Goal: Task Accomplishment & Management: Manage account settings

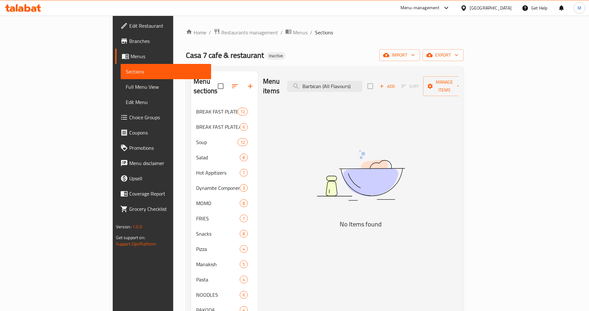
drag, startPoint x: 361, startPoint y: 81, endPoint x: 421, endPoint y: 81, distance: 59.5
click at [421, 81] on div "Menu items Barbican (All Flavours) Add Sort Manage items" at bounding box center [360, 86] width 195 height 30
paste input "Soft"
type input "Soft"
click at [473, 9] on div "[GEOGRAPHIC_DATA]" at bounding box center [490, 7] width 42 height 7
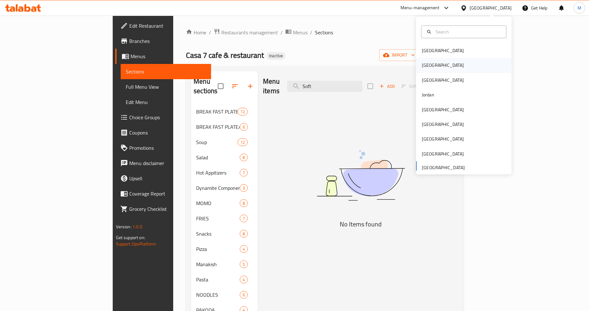
click at [436, 62] on div "[GEOGRAPHIC_DATA]" at bounding box center [463, 65] width 95 height 15
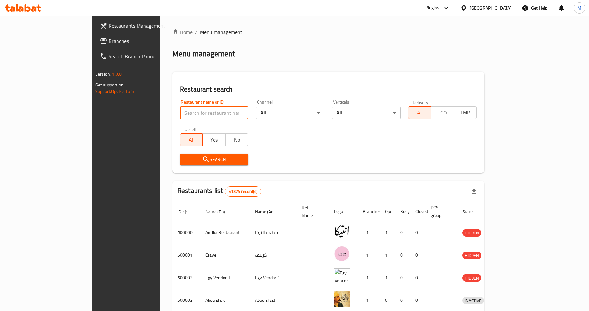
click at [180, 111] on input "search" at bounding box center [214, 113] width 68 height 13
paste input "Bek [GEOGRAPHIC_DATA]"
type input "Bek [GEOGRAPHIC_DATA]"
click button "Search" at bounding box center [214, 160] width 68 height 12
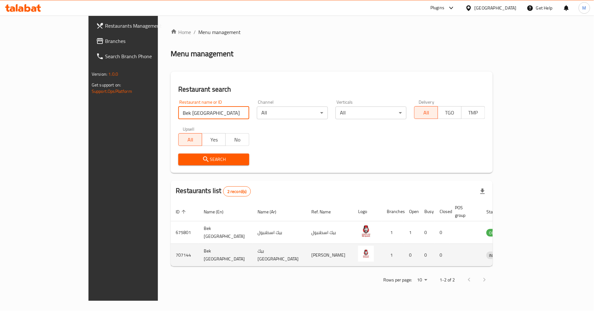
click at [528, 251] on icon "enhanced table" at bounding box center [525, 255] width 8 height 8
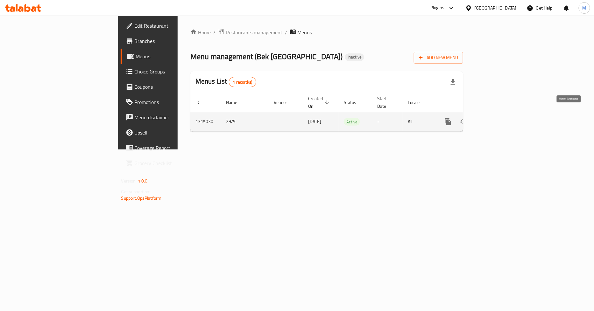
click at [498, 118] on icon "enhanced table" at bounding box center [494, 122] width 8 height 8
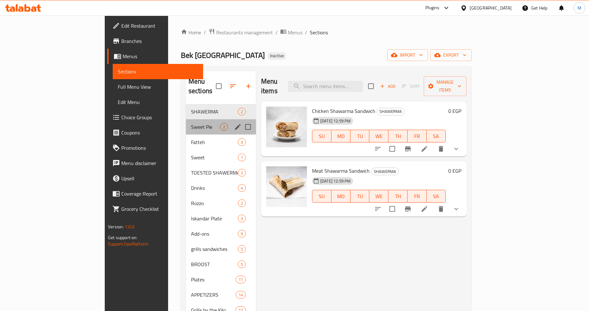
click at [186, 119] on div "Sweet Pie 2" at bounding box center [221, 126] width 70 height 15
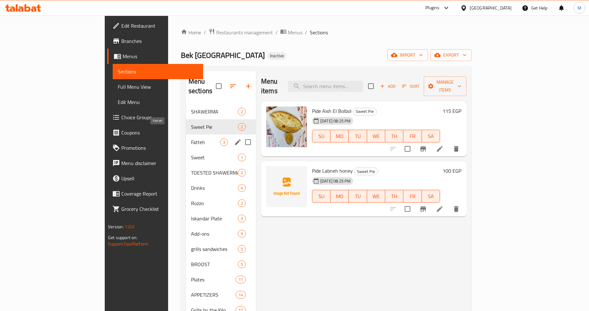
click at [191, 138] on span "Fatteh" at bounding box center [205, 142] width 29 height 8
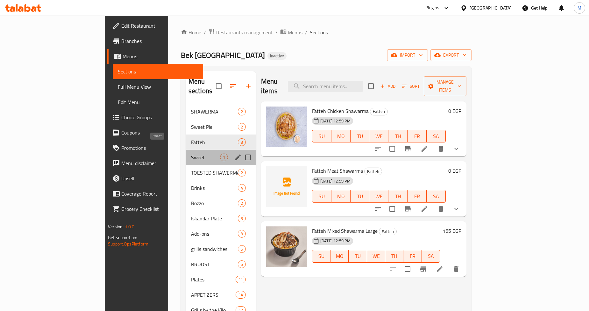
click at [191, 154] on span "Sweet" at bounding box center [205, 158] width 29 height 8
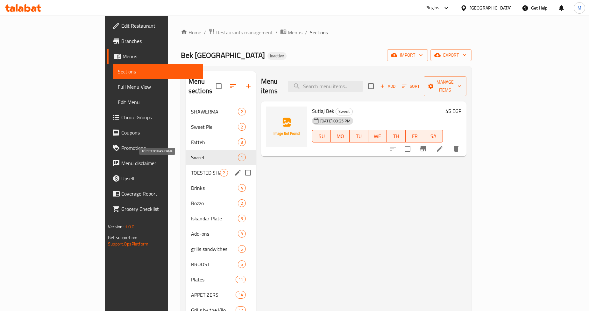
click at [186, 168] on div "TOESTED SHAWERMA 2" at bounding box center [221, 172] width 70 height 15
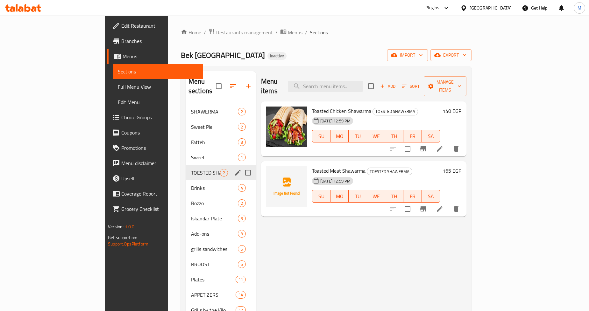
click at [191, 184] on span "Drinks" at bounding box center [214, 188] width 47 height 8
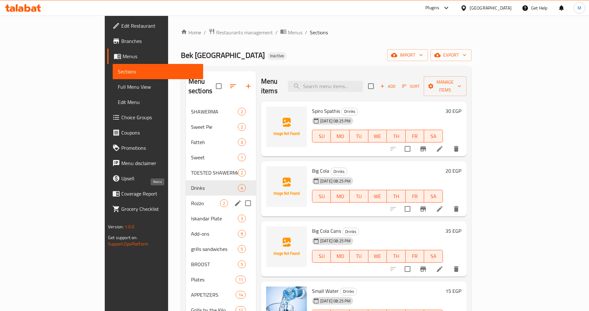
click at [191, 200] on span "Rozzo" at bounding box center [205, 204] width 29 height 8
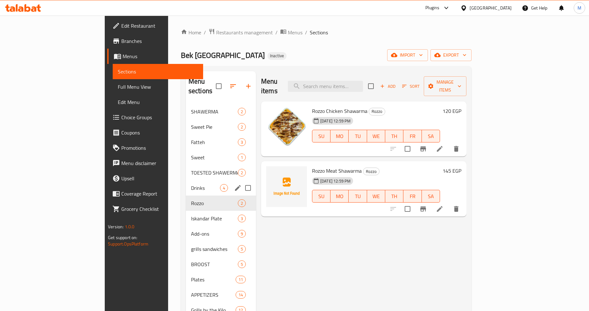
scroll to position [35, 0]
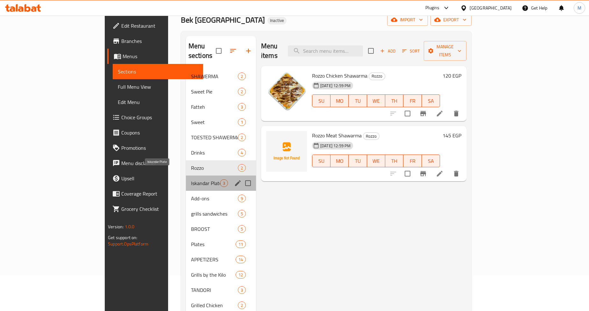
click at [191, 180] on span "Iskandar Plate" at bounding box center [205, 184] width 29 height 8
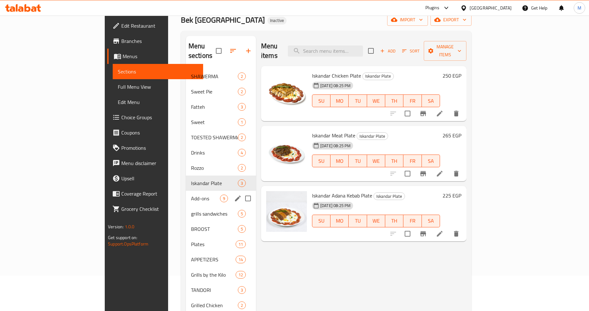
click at [191, 195] on span "Add-ons" at bounding box center [205, 199] width 29 height 8
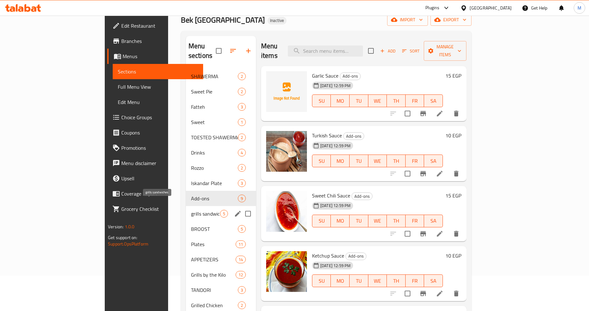
click at [191, 210] on span "grills sandwiches" at bounding box center [205, 214] width 29 height 8
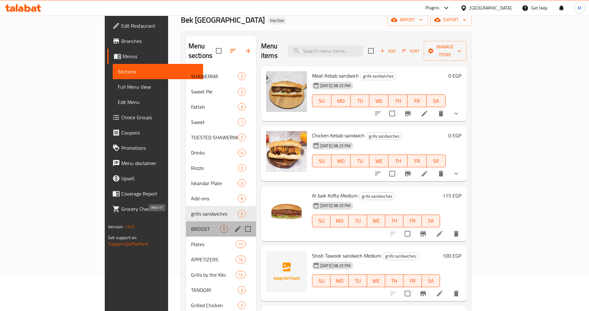
click at [191, 225] on span "BROOST" at bounding box center [205, 229] width 29 height 8
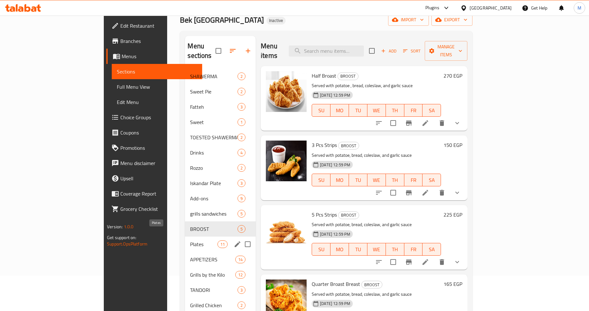
click at [190, 241] on span "Plates" at bounding box center [203, 245] width 27 height 8
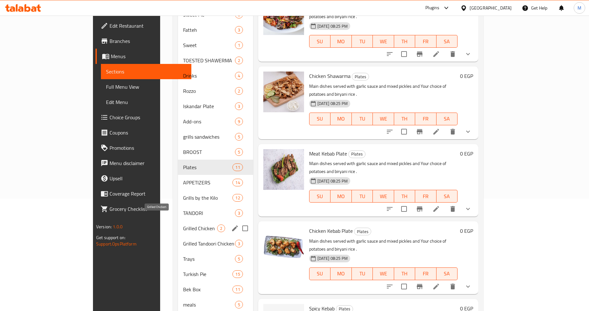
scroll to position [124, 0]
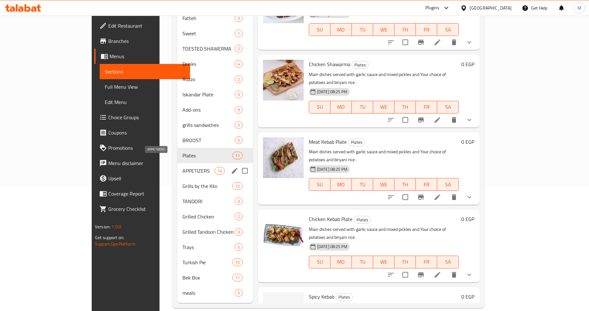
click at [182, 167] on span "APPETIZERS" at bounding box center [198, 171] width 32 height 8
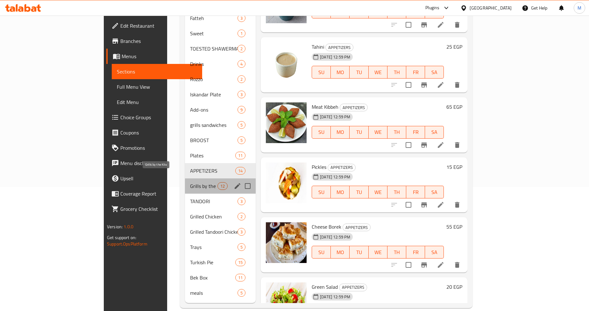
click at [190, 182] on span "Grills by the Kilo" at bounding box center [203, 186] width 27 height 8
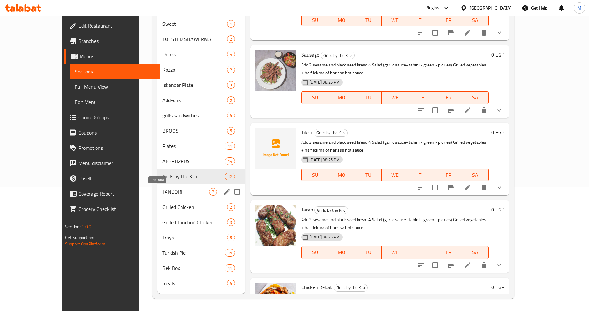
click at [162, 192] on span "TANDORI" at bounding box center [185, 192] width 47 height 8
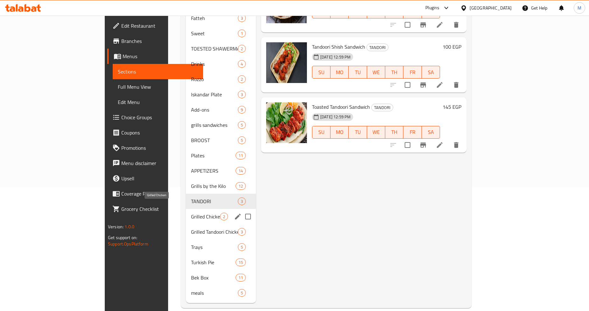
click at [191, 213] on span "Grilled Chicken" at bounding box center [205, 217] width 29 height 8
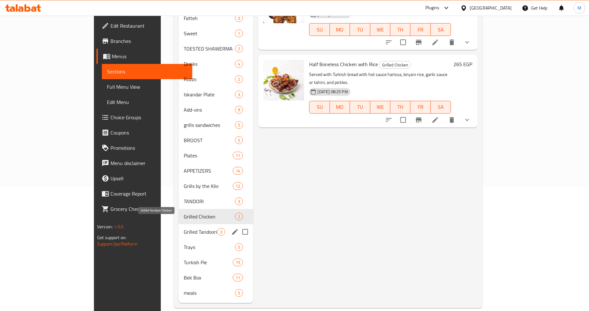
click at [184, 228] on span "Grilled Tandoori Chicken" at bounding box center [200, 232] width 33 height 8
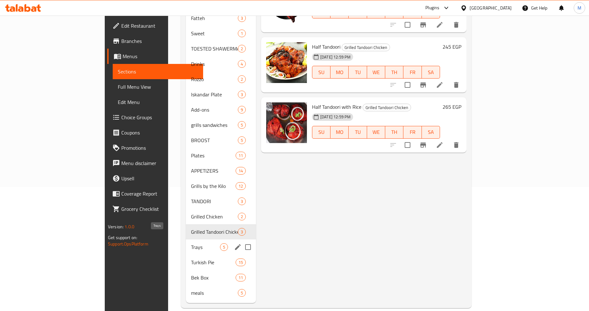
click at [191, 243] on span "Trays" at bounding box center [205, 247] width 29 height 8
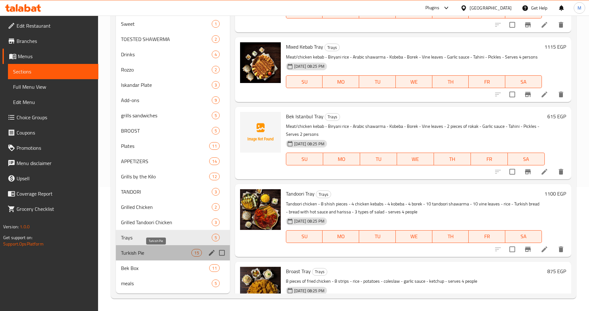
click at [139, 250] on span "Turkish Pie" at bounding box center [156, 253] width 70 height 8
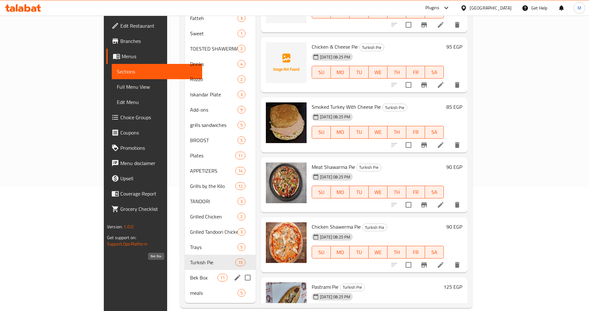
click at [190, 274] on span "Bek Box" at bounding box center [203, 278] width 27 height 8
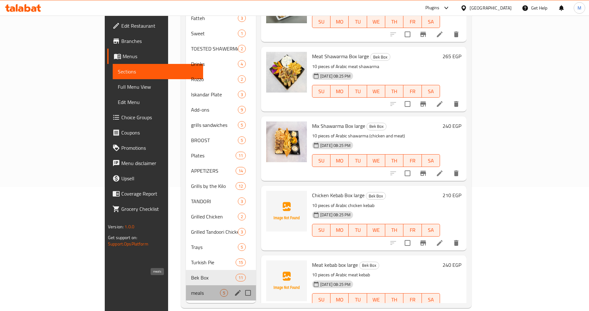
click at [191, 289] on span "meals" at bounding box center [205, 293] width 29 height 8
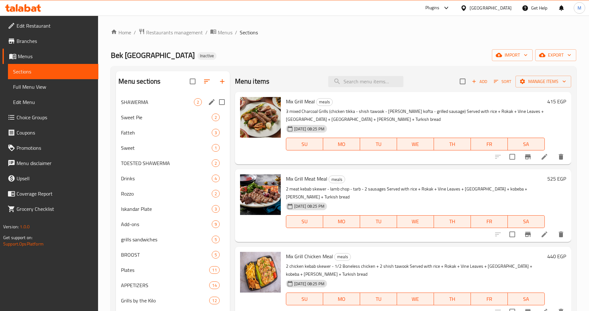
click at [167, 100] on span "SHAWERMA" at bounding box center [157, 102] width 73 height 8
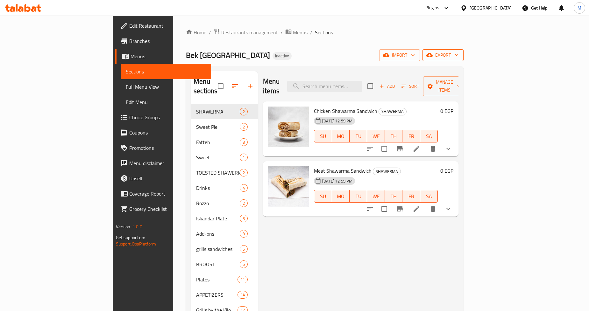
click at [458, 54] on span "export" at bounding box center [442, 55] width 31 height 8
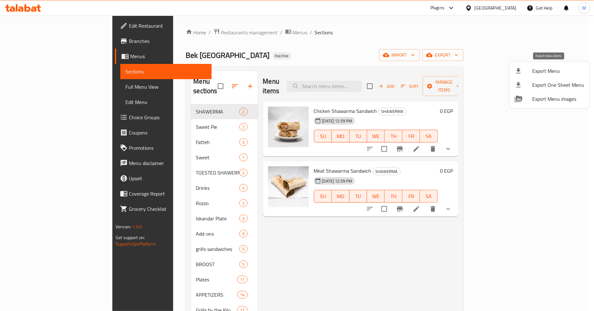
click at [537, 73] on span "Export Menu" at bounding box center [558, 71] width 52 height 8
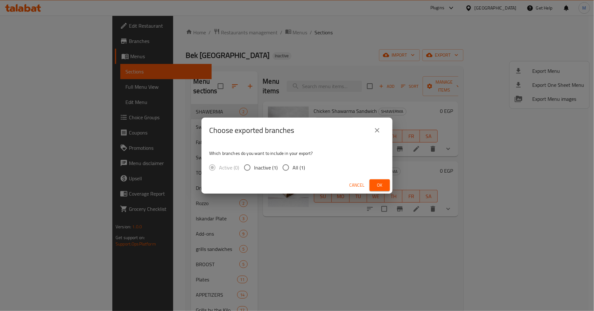
click at [287, 168] on input "All (1)" at bounding box center [285, 167] width 13 height 13
radio input "true"
click at [381, 187] on span "Ok" at bounding box center [380, 185] width 10 height 8
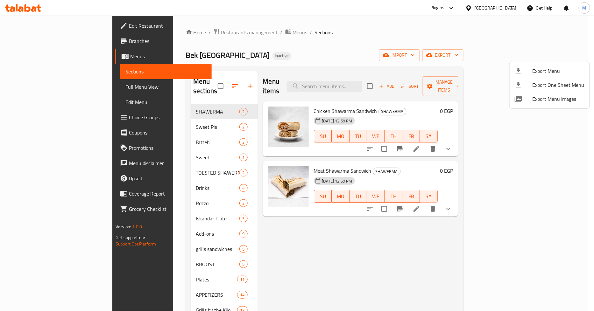
click at [368, 43] on div at bounding box center [297, 155] width 594 height 311
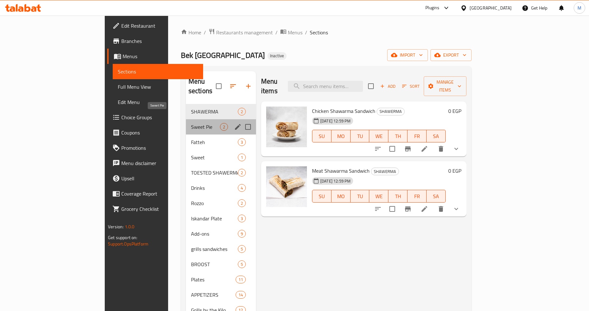
click at [191, 123] on span "Sweet Pie" at bounding box center [205, 127] width 29 height 8
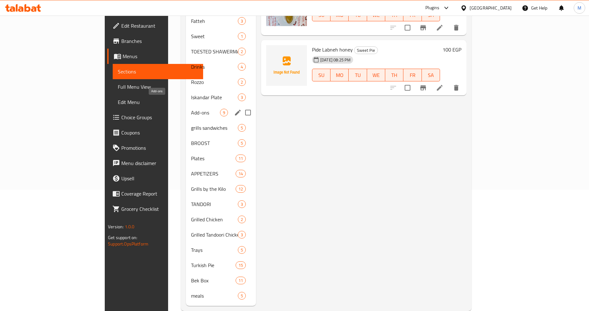
scroll to position [124, 0]
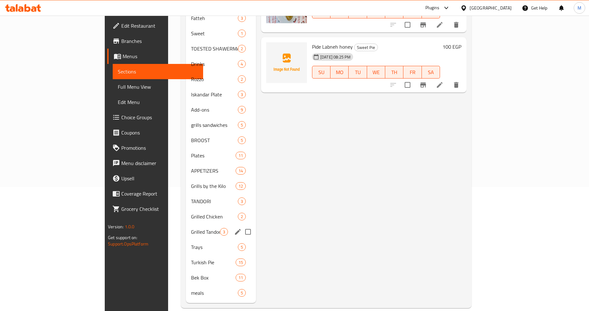
click at [186, 224] on div "Grilled Tandoori Chicken 3" at bounding box center [221, 231] width 70 height 15
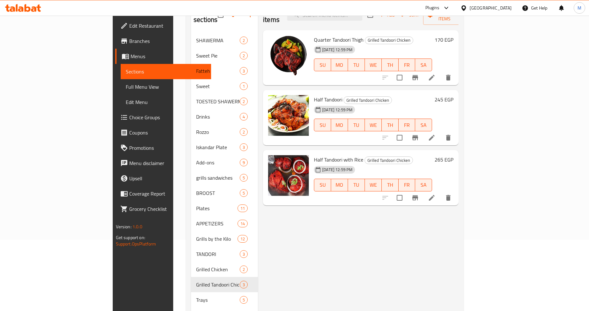
scroll to position [124, 0]
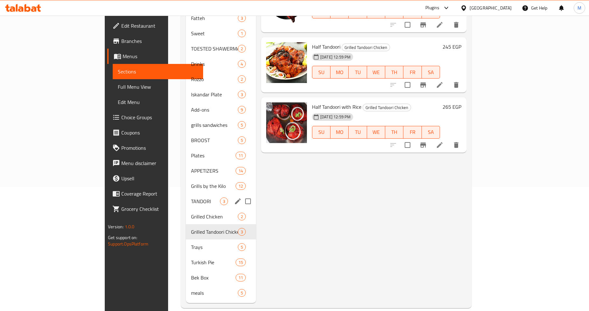
click at [191, 198] on span "TANDORI" at bounding box center [205, 202] width 29 height 8
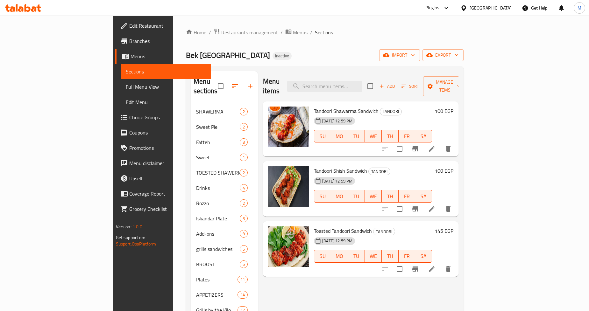
click at [314, 106] on span "Tandoori Shawarma Sandwich" at bounding box center [346, 111] width 65 height 10
drag, startPoint x: 292, startPoint y: 101, endPoint x: 333, endPoint y: 100, distance: 41.7
click at [333, 106] on span "Tandoori Shawarma Sandwich" at bounding box center [346, 111] width 65 height 10
copy span "Tandoori Shawarma Sandwich"
drag, startPoint x: 298, startPoint y: 223, endPoint x: 286, endPoint y: 220, distance: 12.4
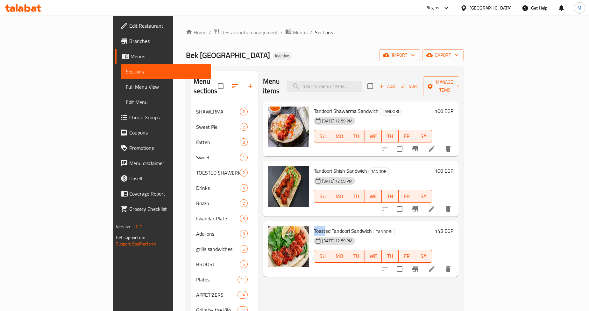
click at [314, 226] on span "Toasted Tandoori Sandwich" at bounding box center [343, 231] width 58 height 10
copy span "Toast"
click at [362, 83] on input "search" at bounding box center [324, 86] width 75 height 11
paste input "Toast"
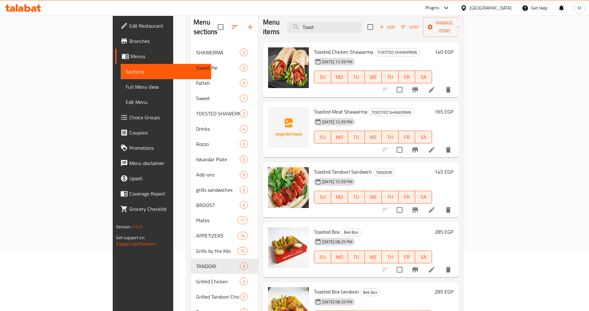
scroll to position [53, 0]
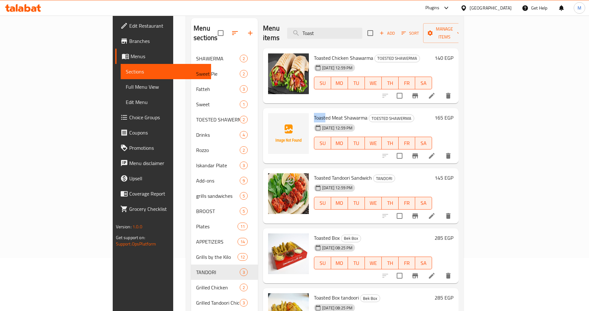
drag, startPoint x: 297, startPoint y: 107, endPoint x: 286, endPoint y: 110, distance: 11.1
click at [314, 113] on span "Toasted Meat Shawarma" at bounding box center [340, 118] width 53 height 10
copy span "Toast"
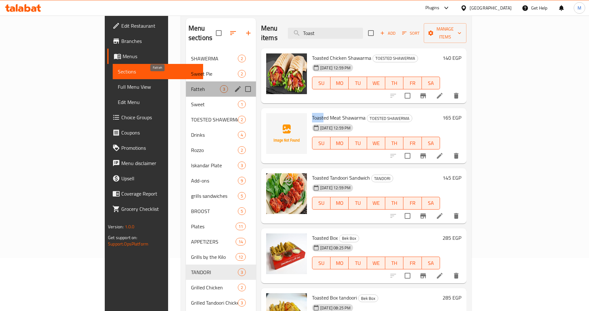
click at [191, 85] on span "Fatteh" at bounding box center [205, 89] width 29 height 8
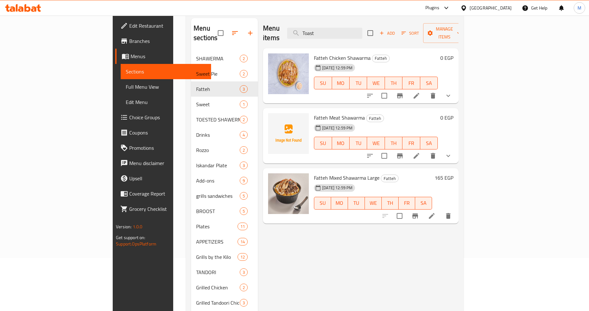
click at [314, 53] on span "Fatteh Chicken Shawarma" at bounding box center [342, 58] width 57 height 10
drag, startPoint x: 294, startPoint y: 48, endPoint x: 287, endPoint y: 48, distance: 7.0
click at [314, 53] on span "Fatteh Chicken Shawarma" at bounding box center [342, 58] width 57 height 10
copy span "Fatteh"
click at [359, 28] on input "Toast" at bounding box center [324, 33] width 75 height 11
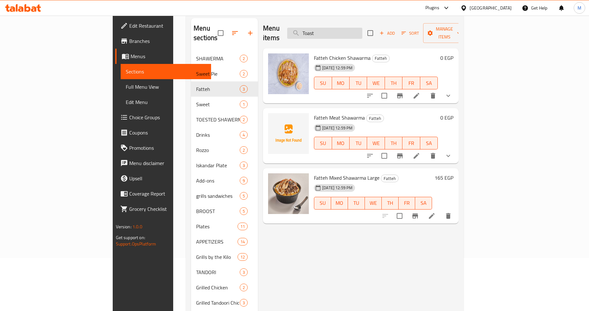
click at [359, 28] on input "Toast" at bounding box center [324, 33] width 75 height 11
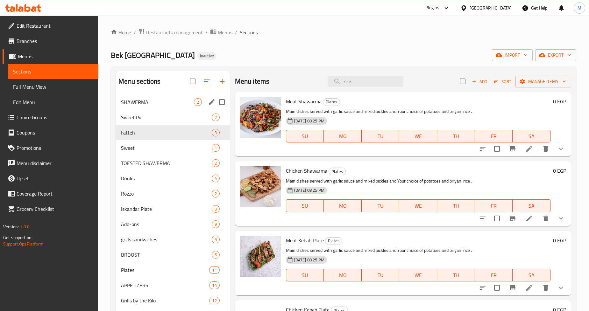
type input "rice"
click at [158, 100] on span "SHAWERMA" at bounding box center [157, 102] width 73 height 8
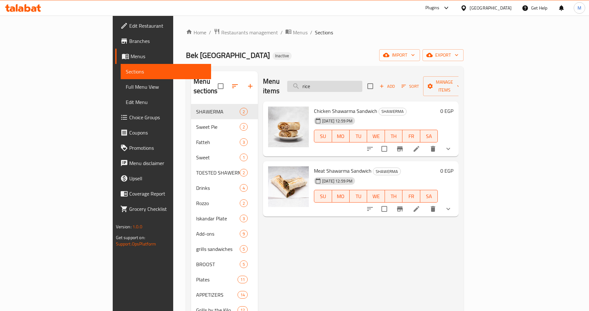
click at [362, 81] on input "rice" at bounding box center [324, 86] width 75 height 11
paste input "كفته البيك وسط"
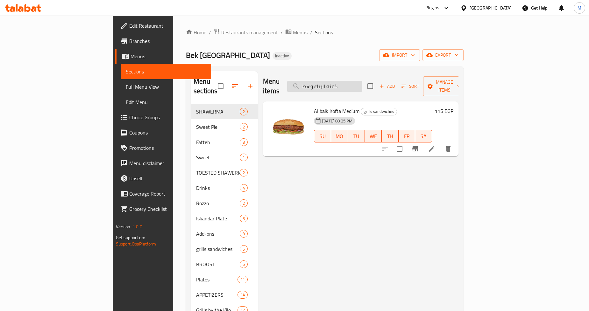
paste input "بطاطس"
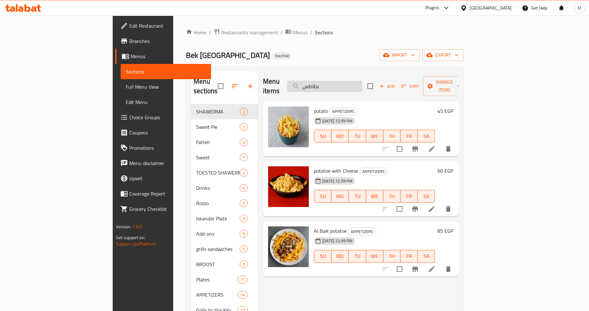
click at [352, 82] on input "بطاطس" at bounding box center [324, 86] width 75 height 11
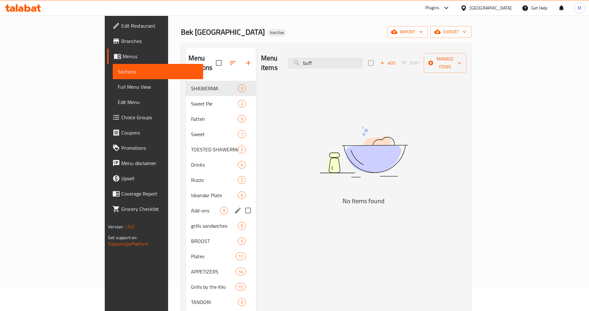
scroll to position [35, 0]
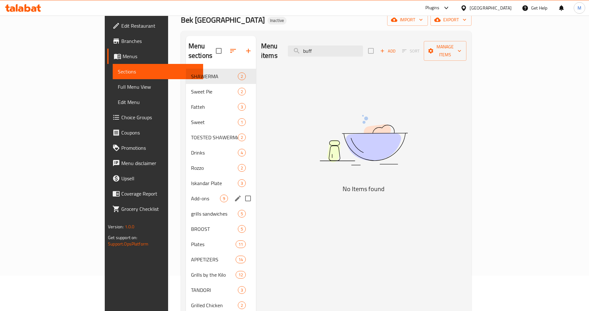
click at [191, 195] on span "Add-ons" at bounding box center [205, 199] width 29 height 8
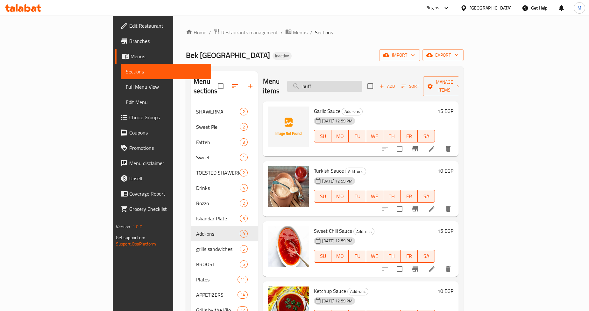
click at [358, 83] on input "buff" at bounding box center [324, 86] width 75 height 11
paste input "Meat & Cheese Pie"
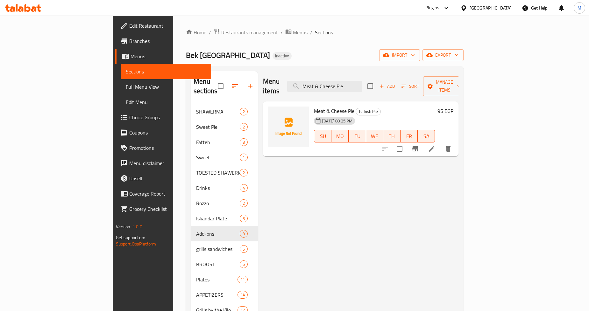
type input "Meat & Cheese Pie"
click at [435, 145] on icon at bounding box center [432, 149] width 8 height 8
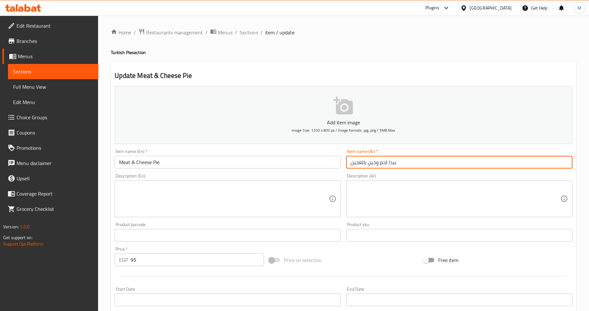
click at [381, 164] on input "بيدا لحم وجبن بالعجين" at bounding box center [459, 162] width 226 height 13
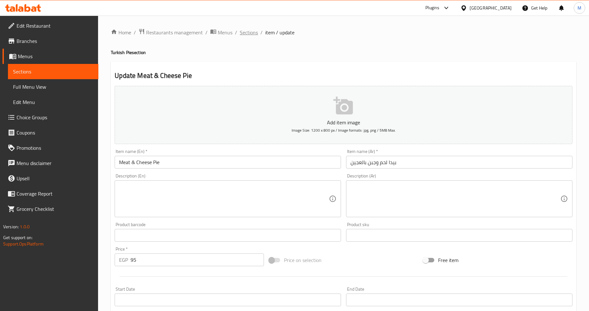
click at [247, 32] on span "Sections" at bounding box center [249, 33] width 18 height 8
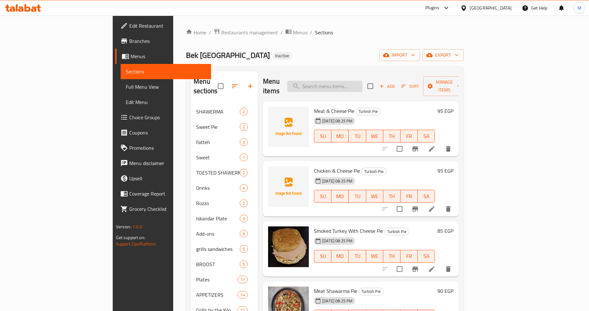
click at [362, 81] on input "search" at bounding box center [324, 86] width 75 height 11
paste input "توميه / حارة"
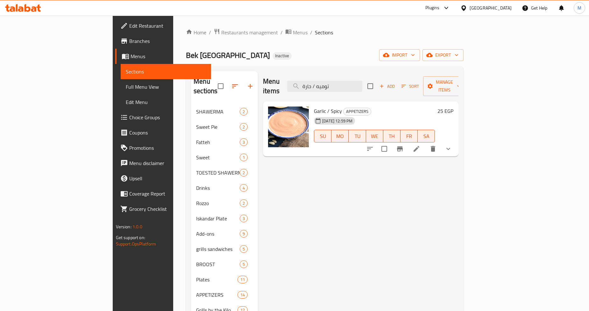
type input "توميه / حارة"
click at [452, 145] on icon "show more" at bounding box center [448, 149] width 8 height 8
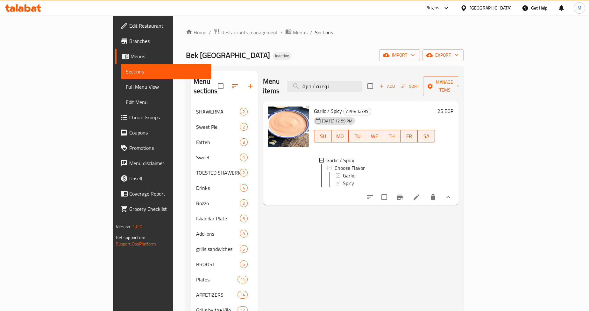
click at [293, 35] on span "Menus" at bounding box center [300, 33] width 15 height 8
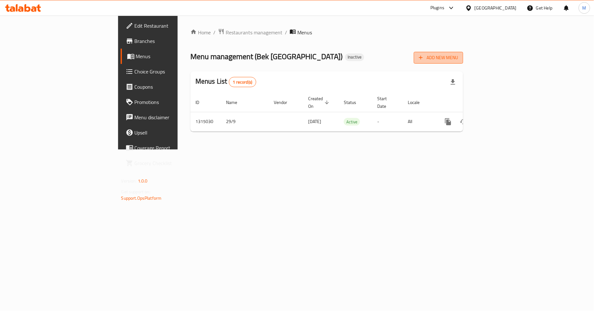
click at [458, 56] on span "Add New Menu" at bounding box center [438, 58] width 39 height 8
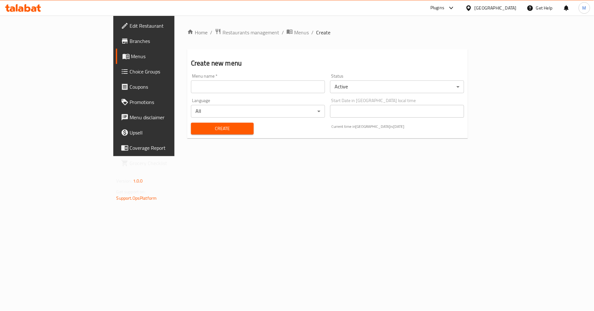
click at [236, 88] on input "text" at bounding box center [258, 87] width 134 height 13
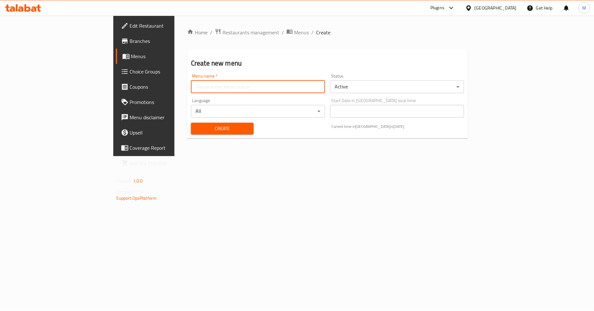
paste input "342502915"
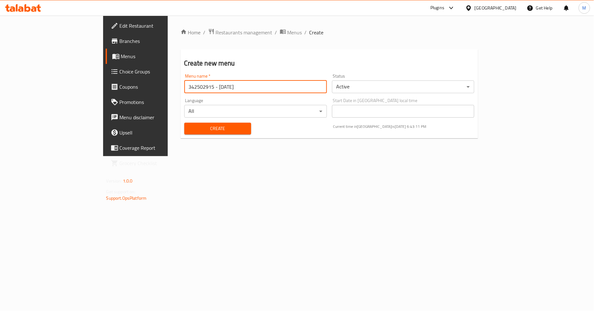
type input "342502915 - [DATE]"
click at [189, 129] on span "Create" at bounding box center [217, 129] width 57 height 8
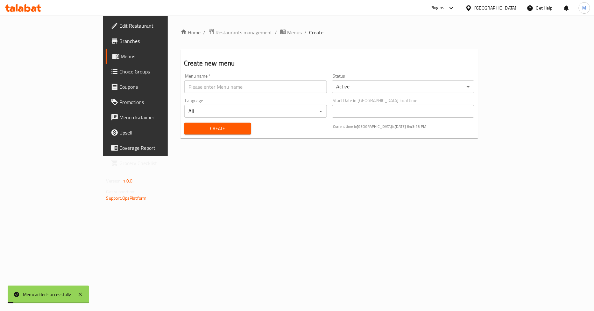
click at [221, 26] on div "Home / Restaurants management / Menus / Create Create new menu Menu name   * Me…" at bounding box center [329, 86] width 323 height 141
click at [287, 29] on span "Menus" at bounding box center [294, 33] width 15 height 8
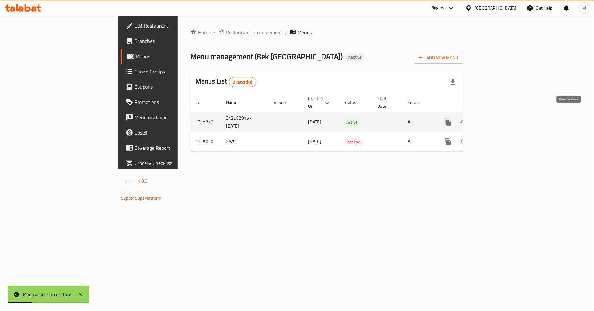
click at [498, 118] on icon "enhanced table" at bounding box center [494, 122] width 8 height 8
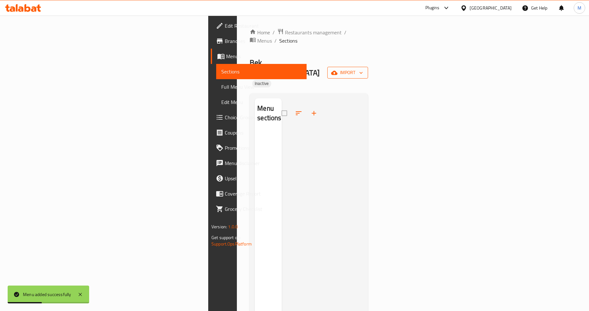
click at [363, 69] on span "import" at bounding box center [347, 73] width 31 height 8
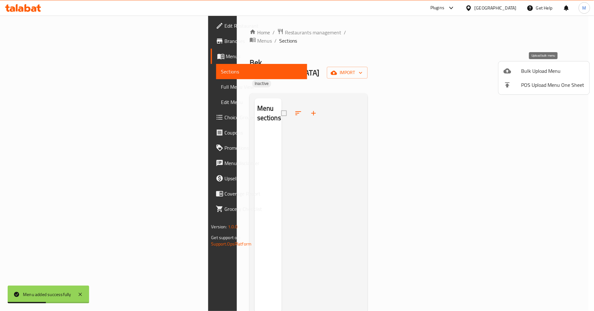
click at [520, 69] on div at bounding box center [513, 71] width 18 height 8
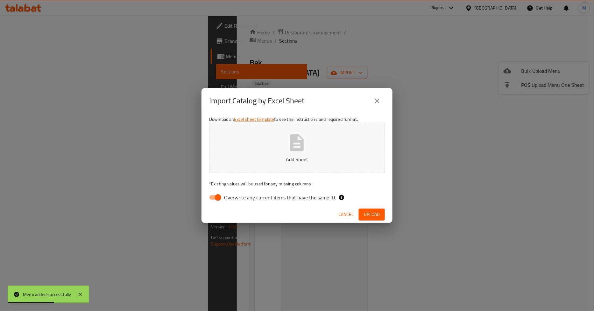
click at [210, 201] on input "Overwrite any current items that have the same ID." at bounding box center [218, 198] width 36 height 12
checkbox input "false"
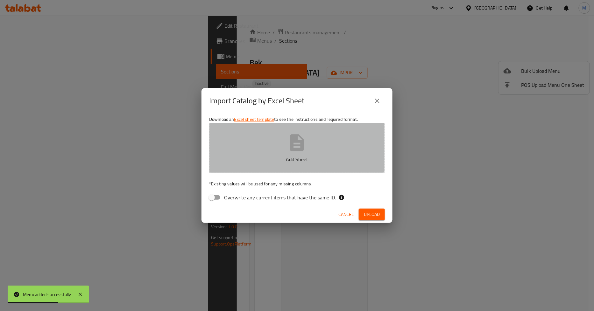
click at [279, 158] on p "Add Sheet" at bounding box center [297, 160] width 156 height 8
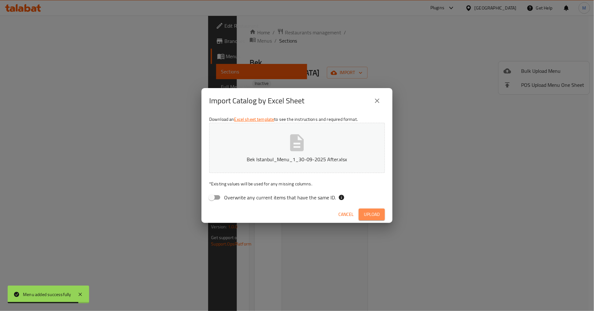
click at [370, 214] on span "Upload" at bounding box center [372, 215] width 16 height 8
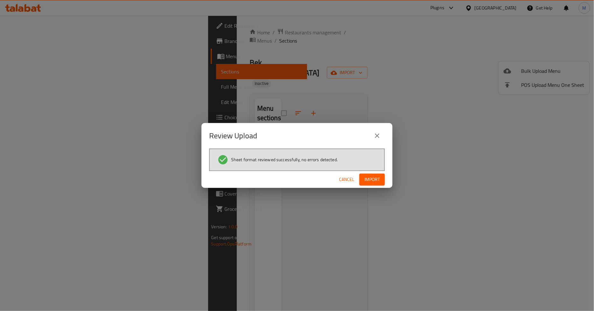
click at [373, 181] on span "Import" at bounding box center [371, 180] width 15 height 8
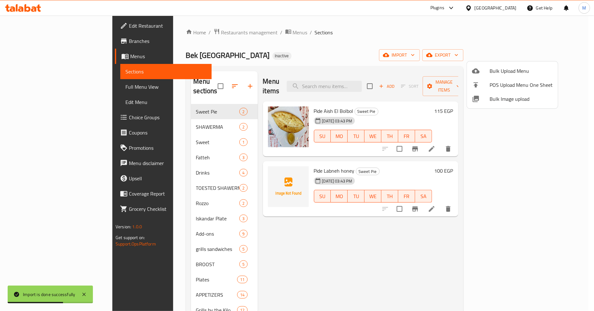
click at [398, 42] on div at bounding box center [297, 155] width 594 height 311
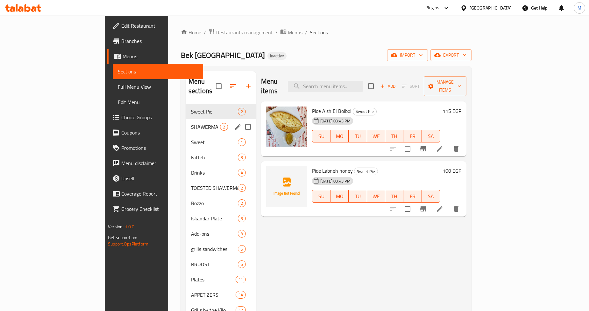
click at [191, 123] on span "SHAWERMA" at bounding box center [205, 127] width 29 height 8
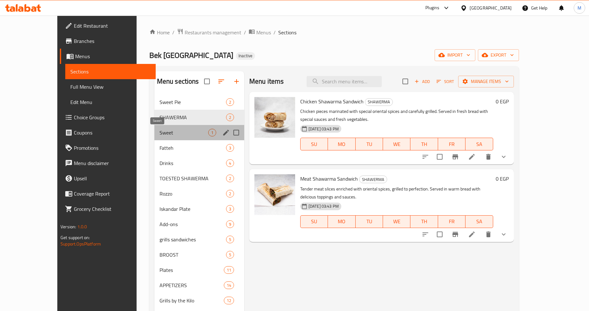
click at [159, 134] on span "Sweet" at bounding box center [183, 133] width 49 height 8
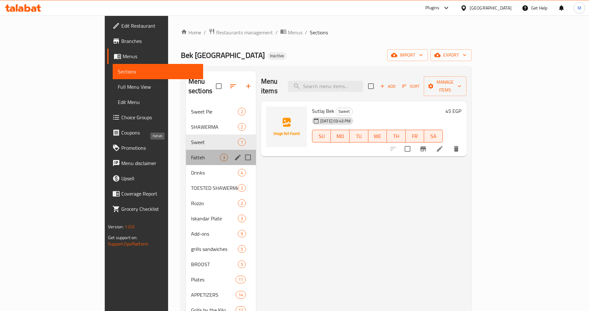
click at [191, 154] on span "Fatteh" at bounding box center [205, 158] width 29 height 8
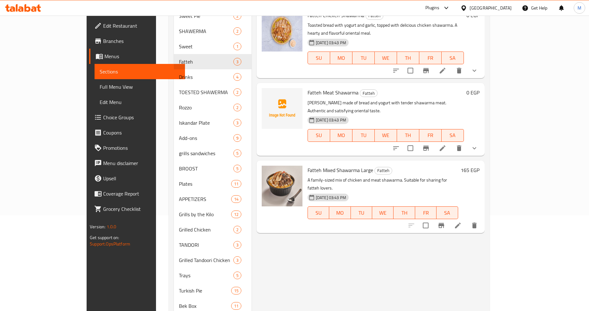
scroll to position [124, 0]
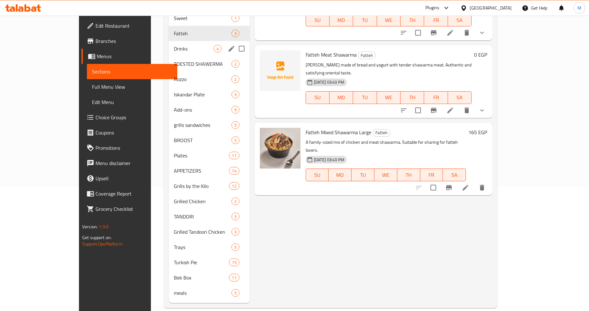
click at [174, 45] on span "Drinks" at bounding box center [194, 49] width 40 height 8
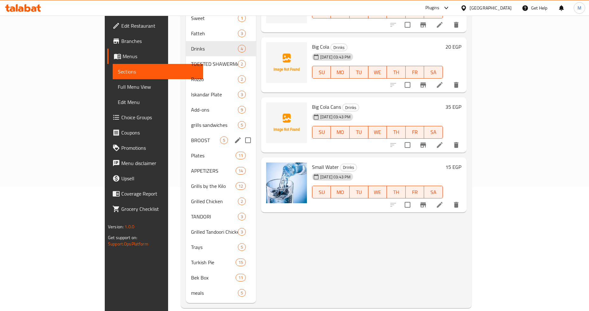
scroll to position [53, 0]
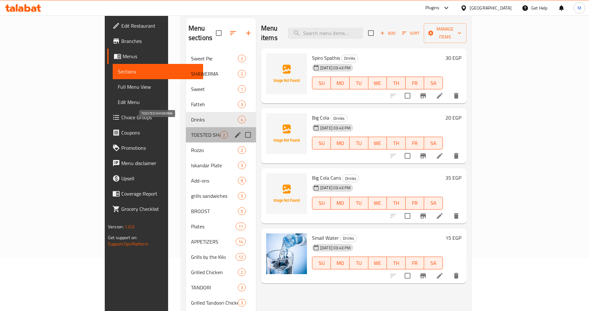
click at [191, 131] on span "TOESTED SHAWERMA" at bounding box center [205, 135] width 29 height 8
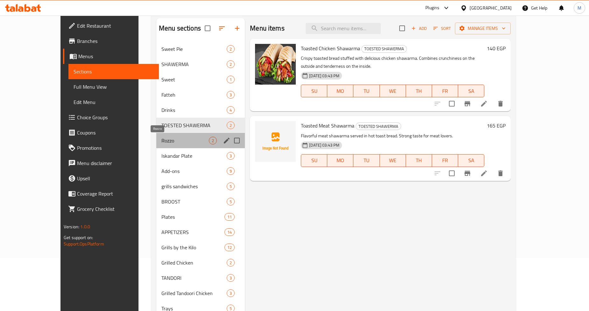
click at [161, 138] on span "Rozzo" at bounding box center [184, 141] width 47 height 8
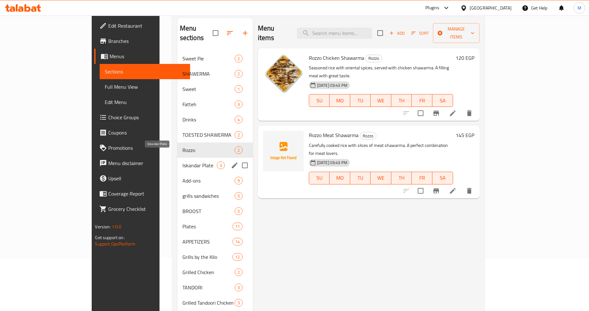
click at [182, 162] on span "Iskandar Plate" at bounding box center [199, 166] width 34 height 8
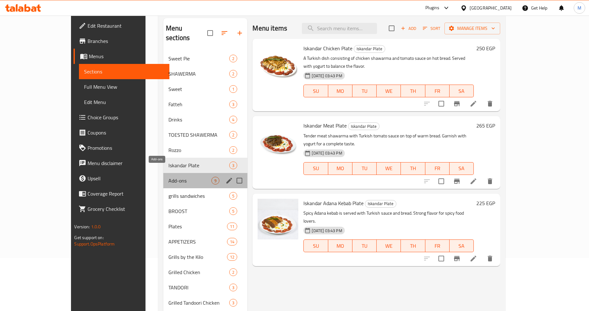
click at [168, 177] on span "Add-ons" at bounding box center [189, 181] width 43 height 8
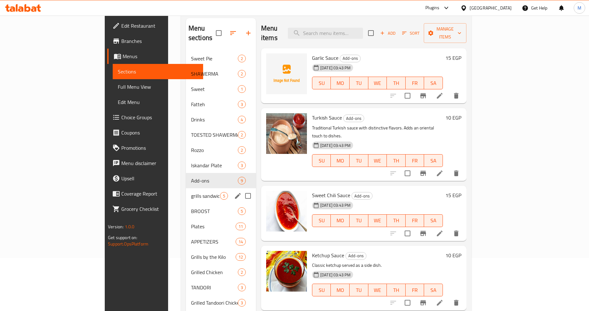
scroll to position [124, 0]
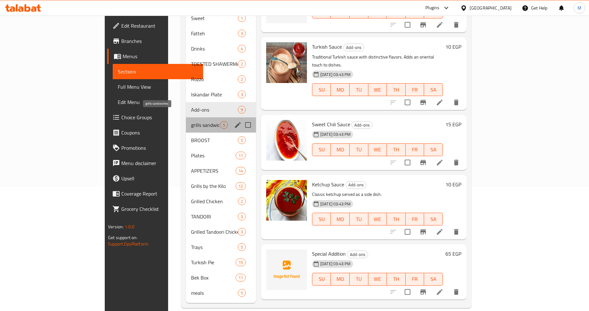
click at [191, 121] on span "grills sandwiches" at bounding box center [205, 125] width 29 height 8
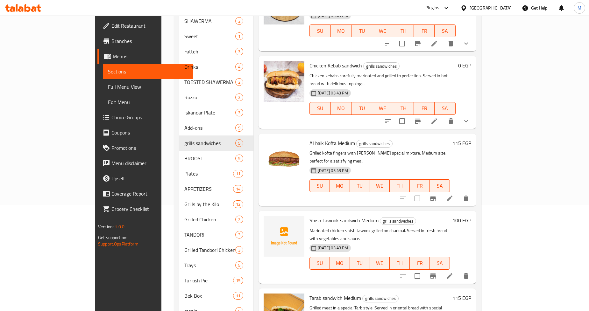
scroll to position [124, 0]
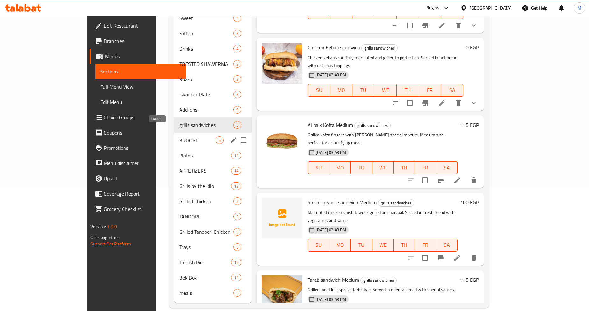
click at [179, 137] on span "BROOST" at bounding box center [197, 141] width 36 height 8
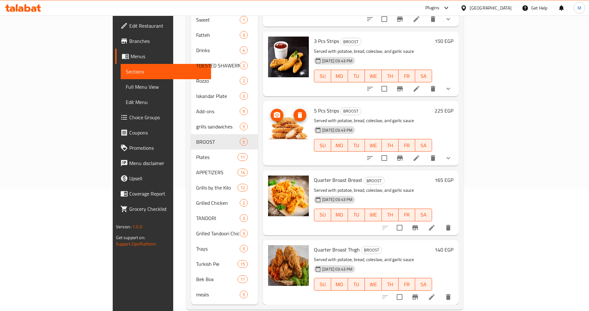
scroll to position [124, 0]
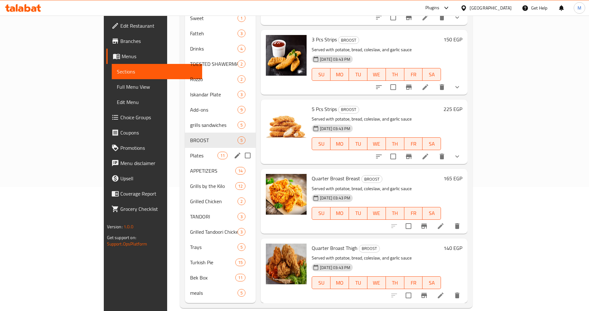
click at [190, 152] on span "Plates" at bounding box center [203, 156] width 27 height 8
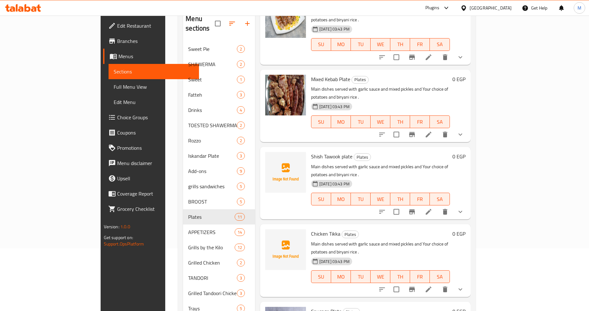
scroll to position [124, 0]
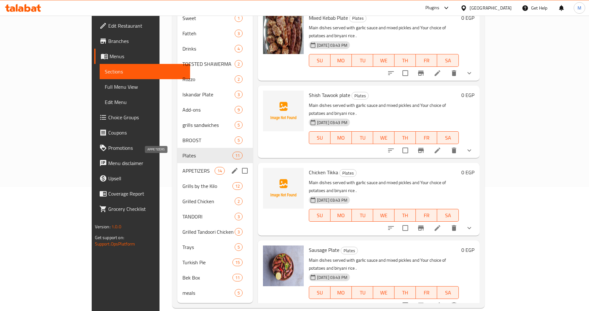
click at [183, 167] on span "APPETIZERS" at bounding box center [198, 171] width 32 height 8
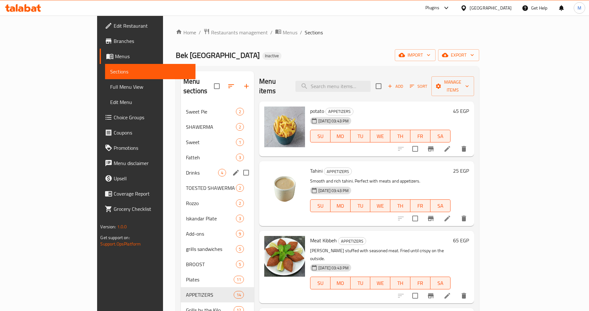
scroll to position [124, 0]
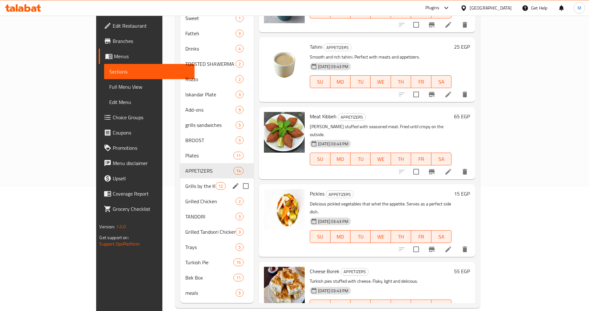
click at [180, 181] on div "Grills by the Kilo 12" at bounding box center [217, 186] width 74 height 15
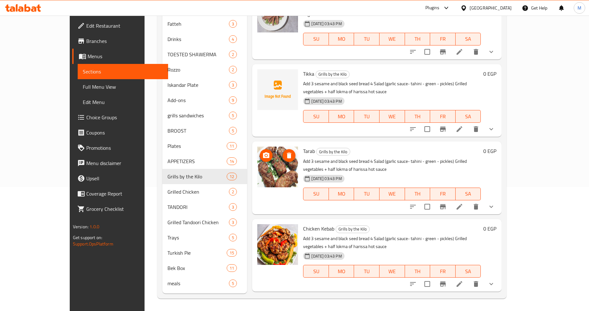
scroll to position [44, 0]
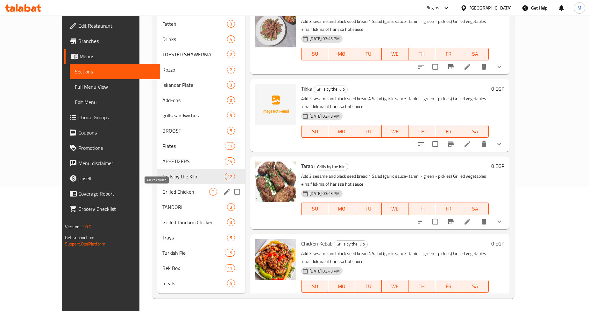
click at [162, 189] on span "Grilled Chicken" at bounding box center [185, 192] width 47 height 8
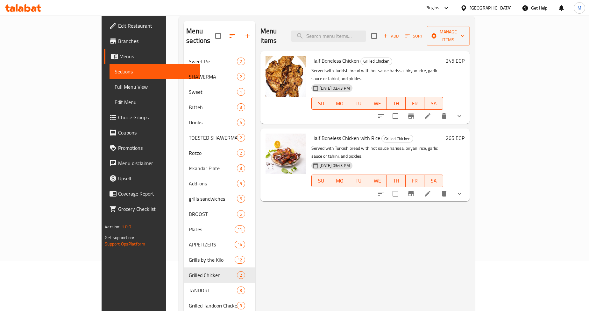
scroll to position [124, 0]
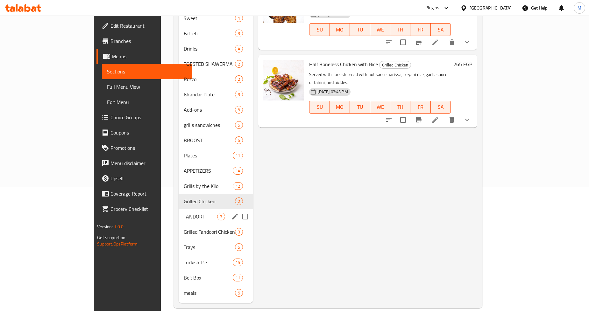
click at [184, 213] on span "TANDORI" at bounding box center [200, 217] width 33 height 8
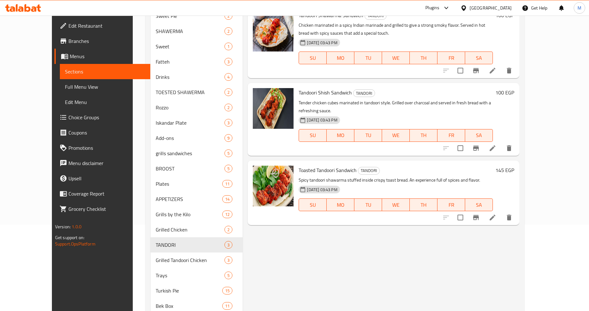
scroll to position [124, 0]
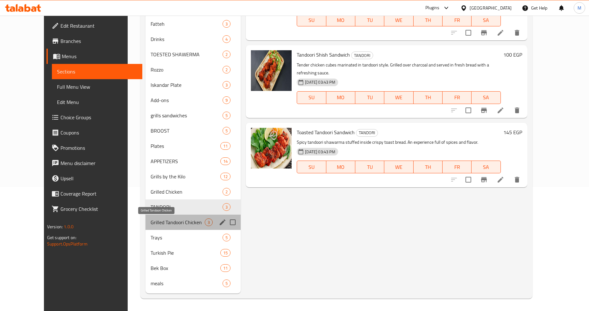
click at [176, 223] on span "Grilled Tandoori Chicken" at bounding box center [178, 223] width 54 height 8
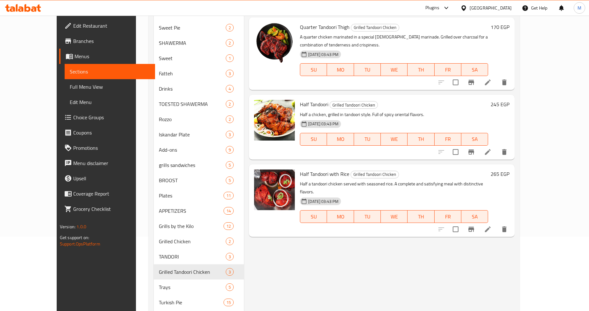
scroll to position [124, 0]
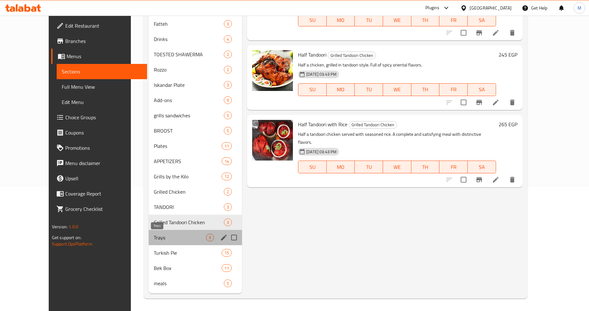
click at [164, 234] on span "Trays" at bounding box center [180, 238] width 52 height 8
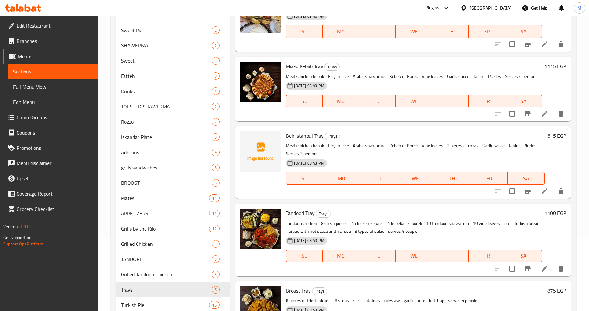
scroll to position [124, 0]
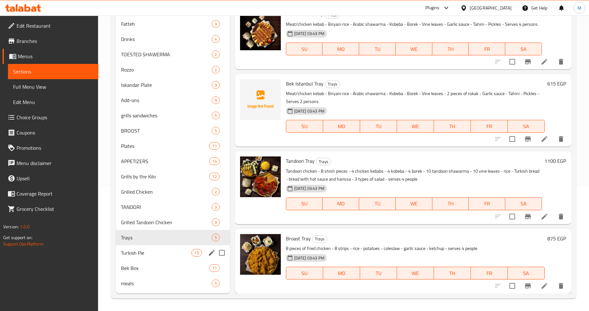
click at [137, 248] on div "Turkish Pie 15" at bounding box center [173, 252] width 114 height 15
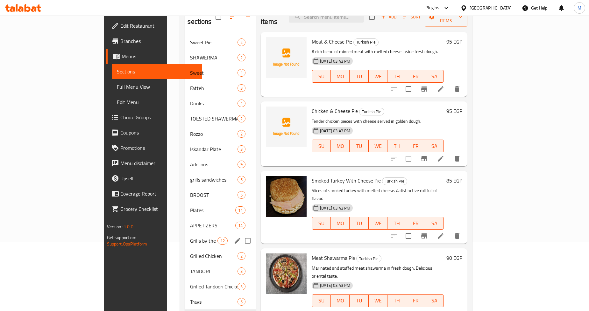
scroll to position [124, 0]
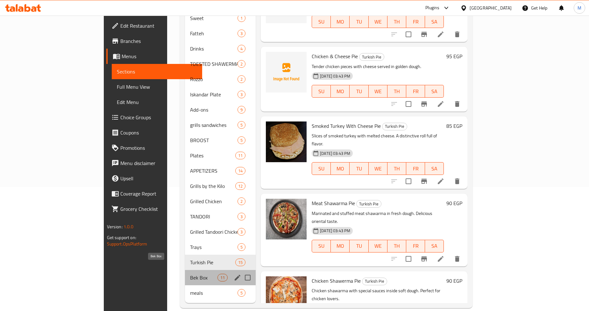
click at [190, 274] on span "Bek Box" at bounding box center [203, 278] width 27 height 8
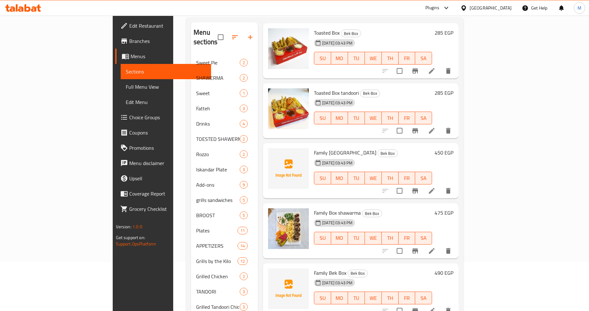
scroll to position [124, 0]
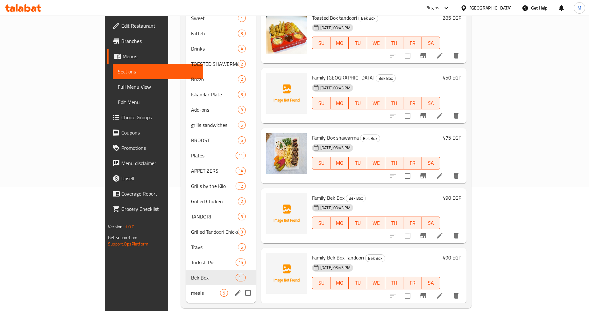
click at [191, 289] on span "meals" at bounding box center [205, 293] width 29 height 8
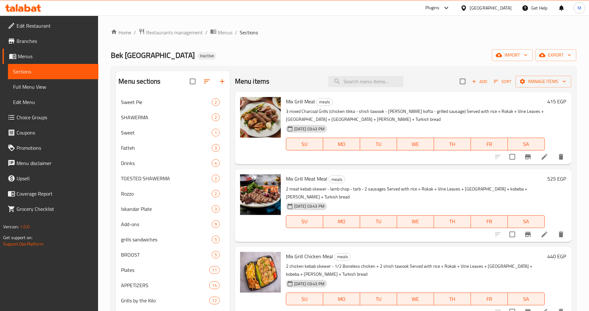
click at [62, 86] on span "Full Menu View" at bounding box center [53, 87] width 80 height 8
